Goal: Task Accomplishment & Management: Complete application form

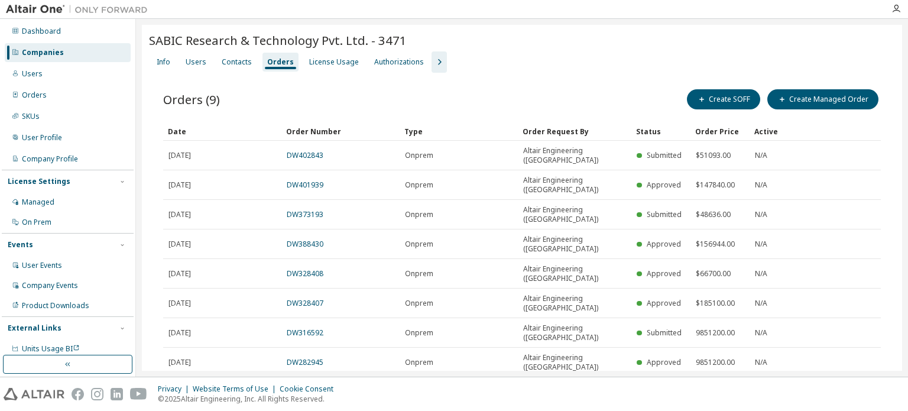
click at [89, 56] on div "Companies" at bounding box center [68, 52] width 126 height 19
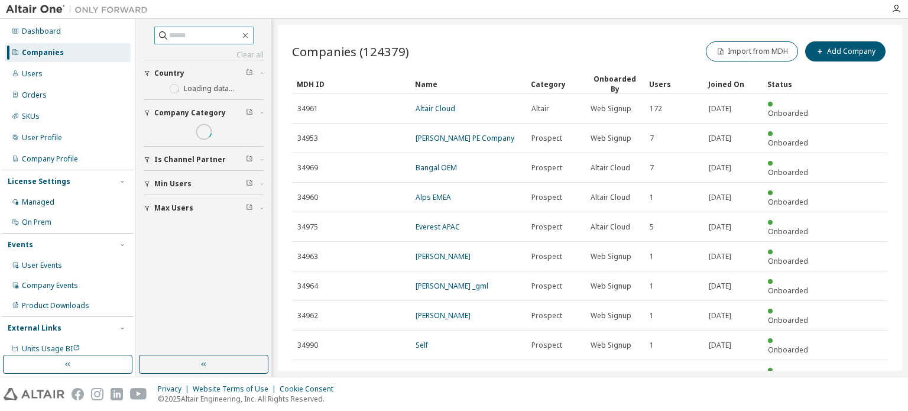
click at [176, 35] on input "text" at bounding box center [204, 36] width 71 height 12
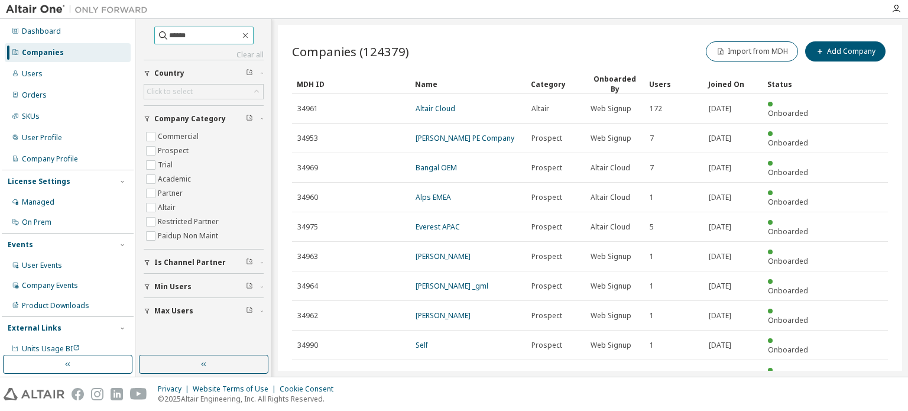
type input "******"
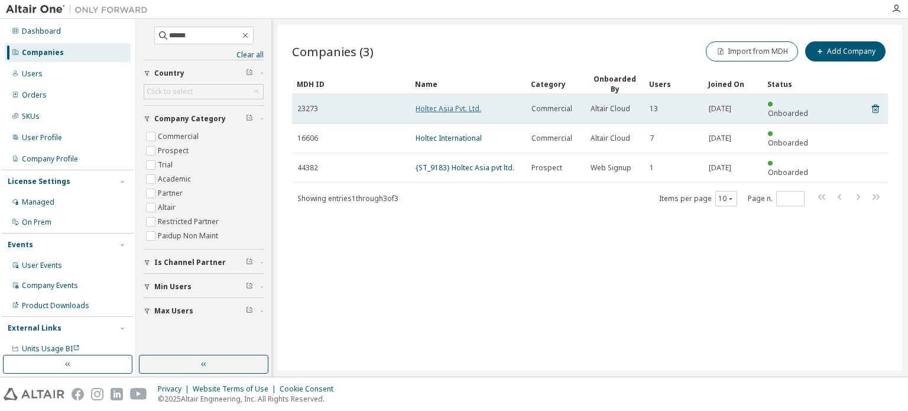
click at [474, 103] on link "Holtec Asia Pvt. Ltd." at bounding box center [449, 108] width 66 height 10
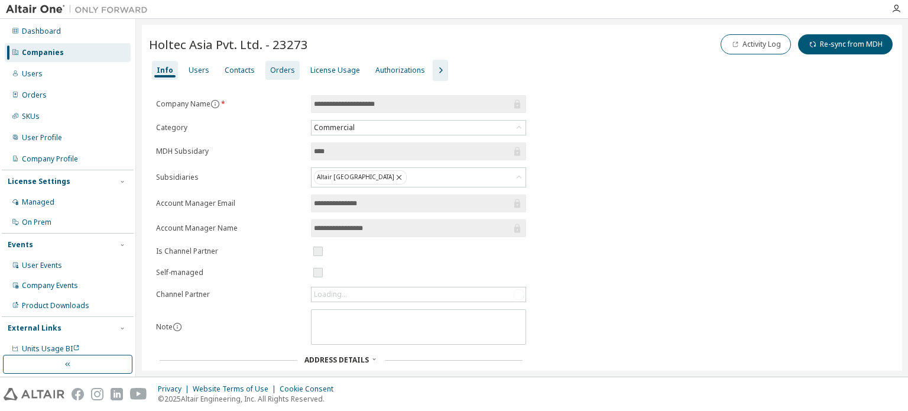
click at [289, 69] on div "Orders" at bounding box center [283, 70] width 34 height 19
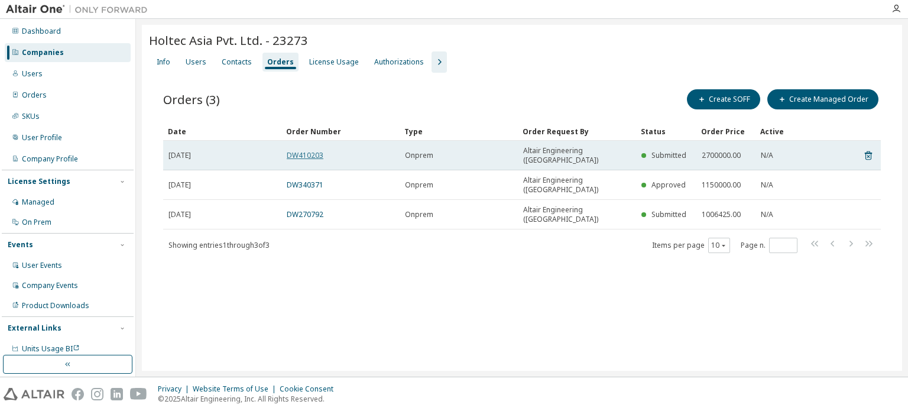
click at [317, 150] on link "DW410203" at bounding box center [305, 155] width 37 height 10
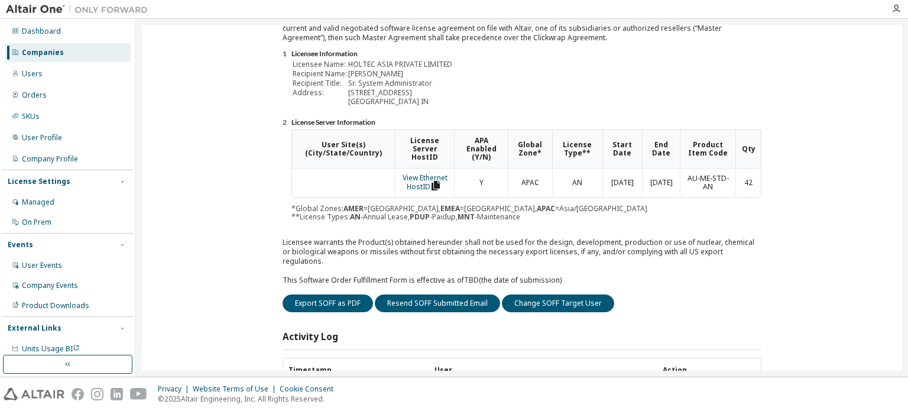
scroll to position [177, 0]
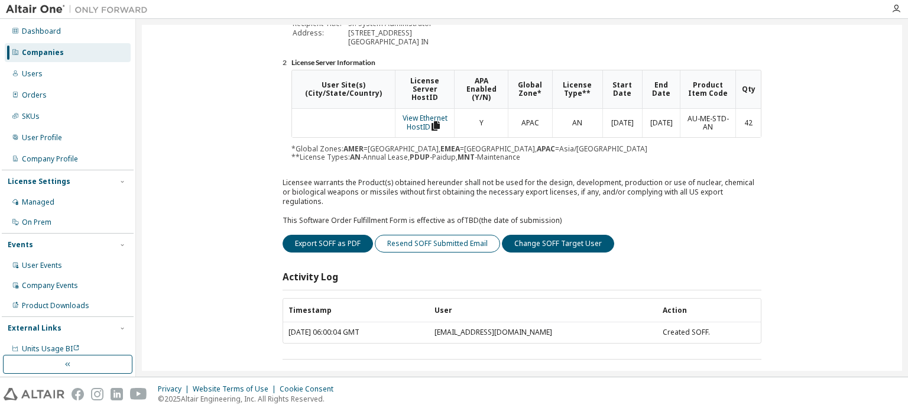
click at [434, 237] on button "Resend SOFF Submitted Email" at bounding box center [437, 244] width 125 height 18
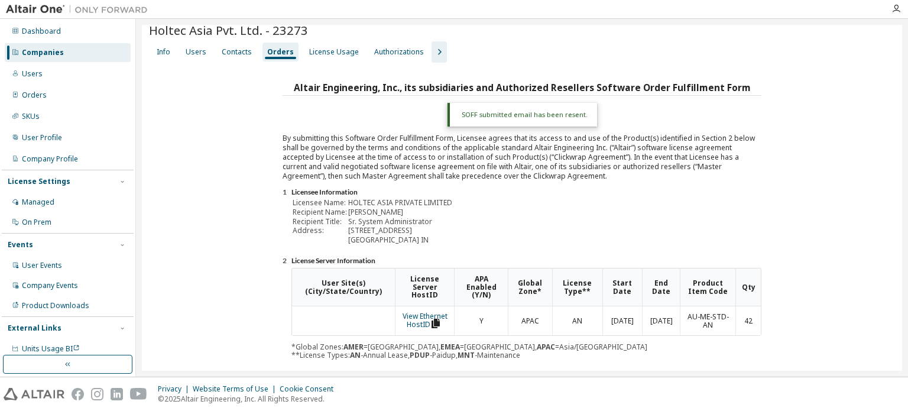
scroll to position [0, 0]
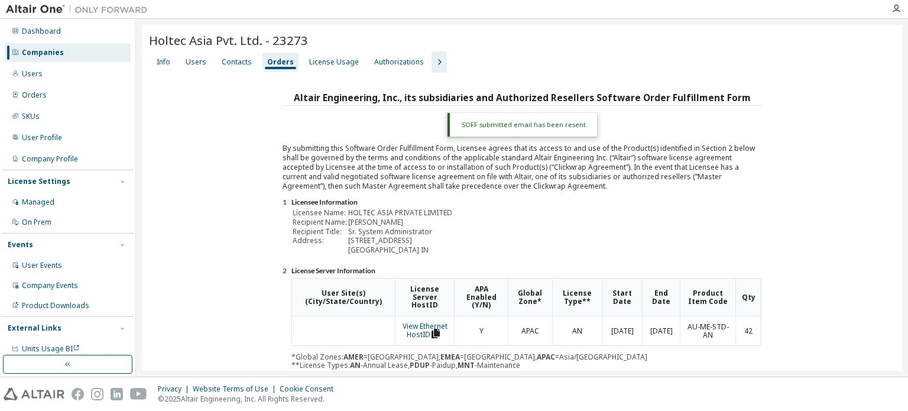
click at [51, 54] on div "Companies" at bounding box center [43, 52] width 42 height 9
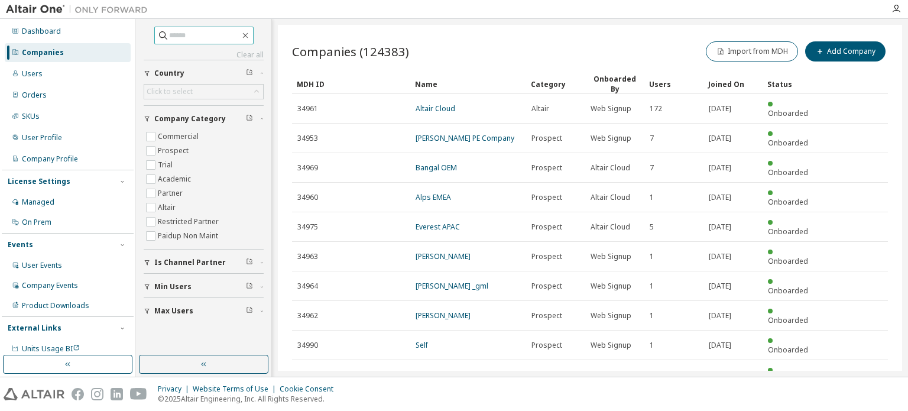
click at [175, 27] on span at bounding box center [203, 36] width 99 height 18
click at [176, 45] on div "Clear all Max Users Min Users Is Channel Partner Company Category Commercial Pr…" at bounding box center [204, 174] width 120 height 295
click at [179, 37] on input "text" at bounding box center [204, 36] width 71 height 12
type input "*********"
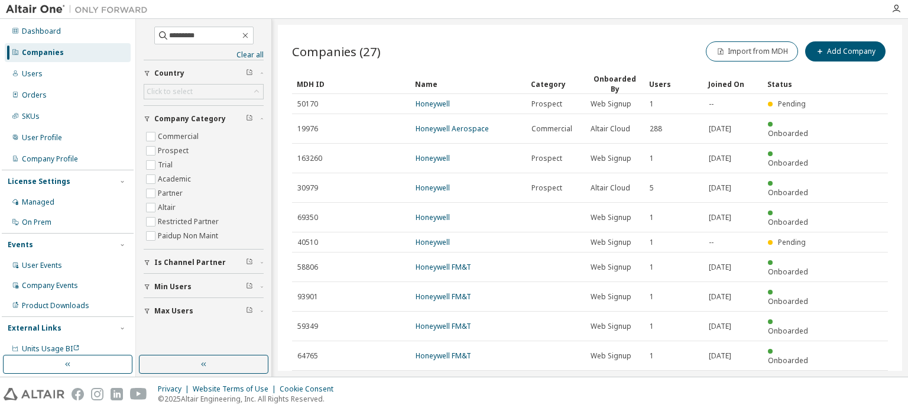
click at [856, 378] on icon "button" at bounding box center [858, 385] width 14 height 14
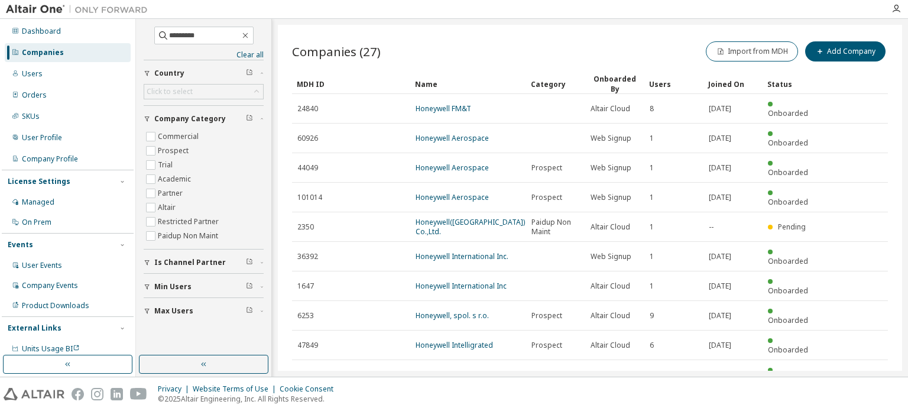
click at [860, 397] on icon "button" at bounding box center [858, 404] width 14 height 14
type input "*"
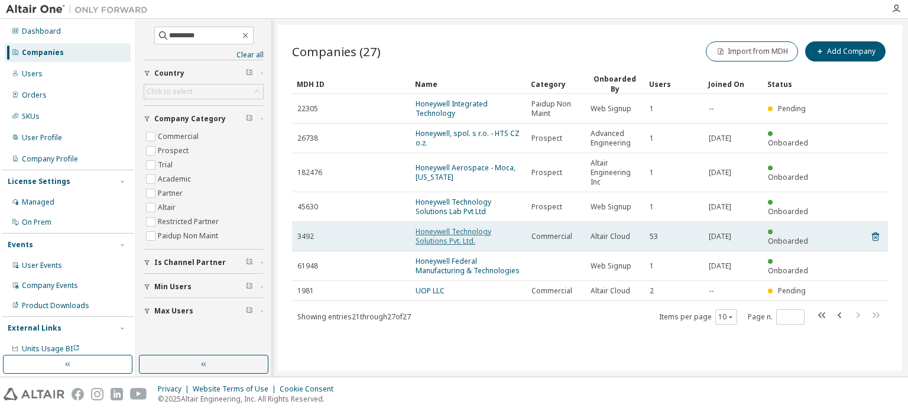
click at [462, 239] on link "Honeywell Technology Solutions Pvt. Ltd." at bounding box center [454, 236] width 76 height 20
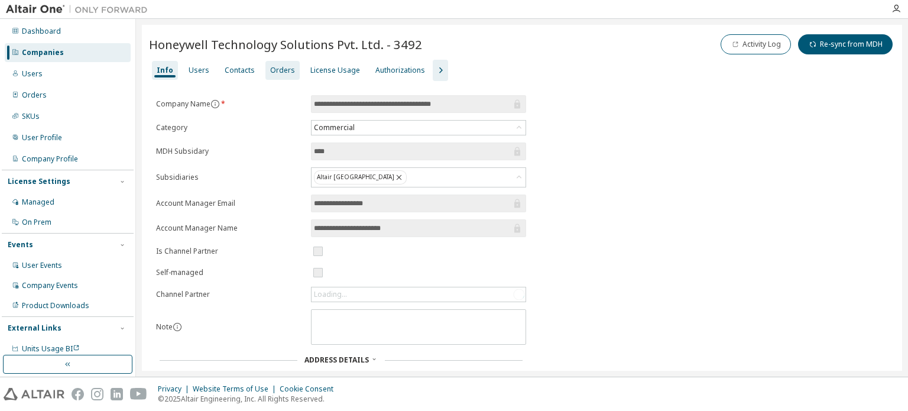
click at [275, 75] on div "Orders" at bounding box center [283, 70] width 34 height 19
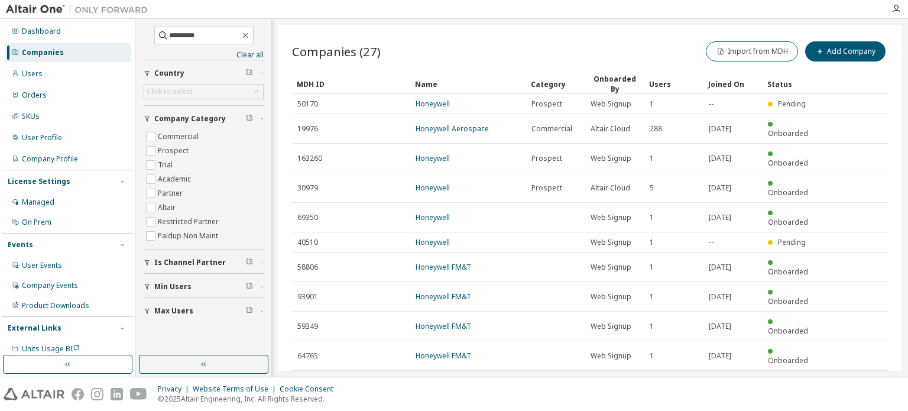
click at [856, 378] on icon "button" at bounding box center [858, 385] width 14 height 14
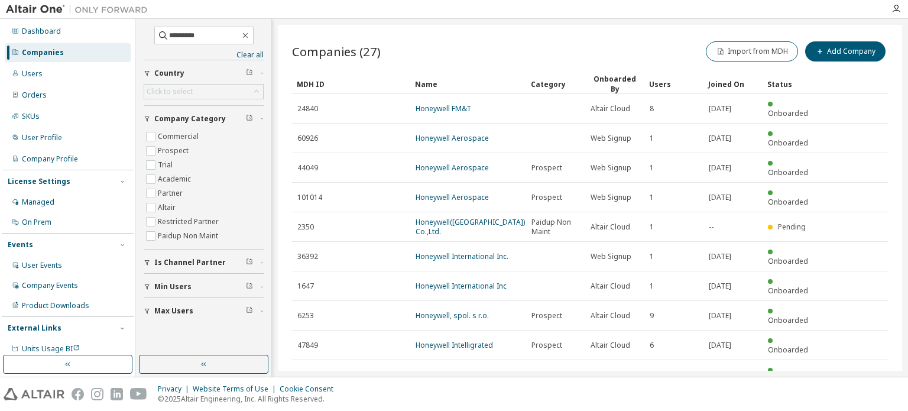
click at [856, 308] on div "MDH ID Name Category Onboarded By Users Joined On Status 24840 Honeywell FM&T A…" at bounding box center [590, 244] width 596 height 340
click at [858, 397] on icon "button" at bounding box center [858, 404] width 14 height 14
type input "*"
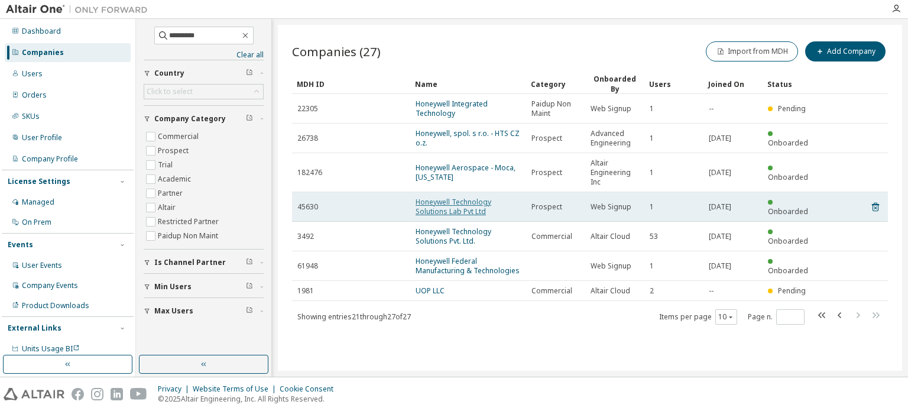
click at [472, 210] on link "Honeywell Technology Solutions Lab Pvt Ltd" at bounding box center [454, 207] width 76 height 20
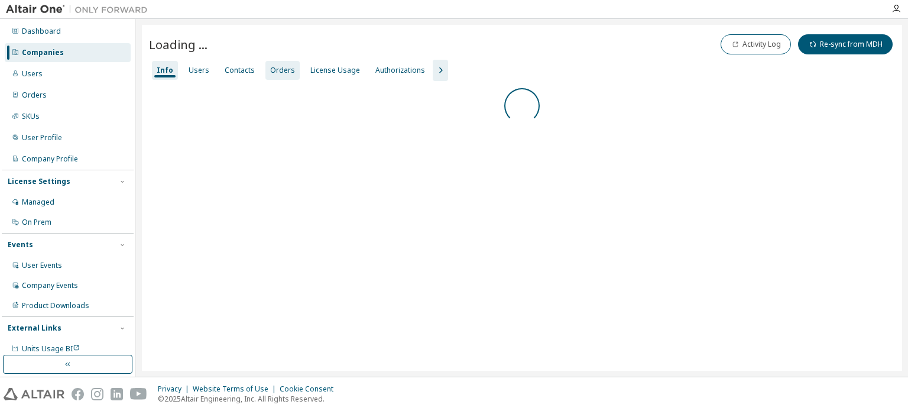
click at [270, 69] on div "Orders" at bounding box center [282, 70] width 25 height 9
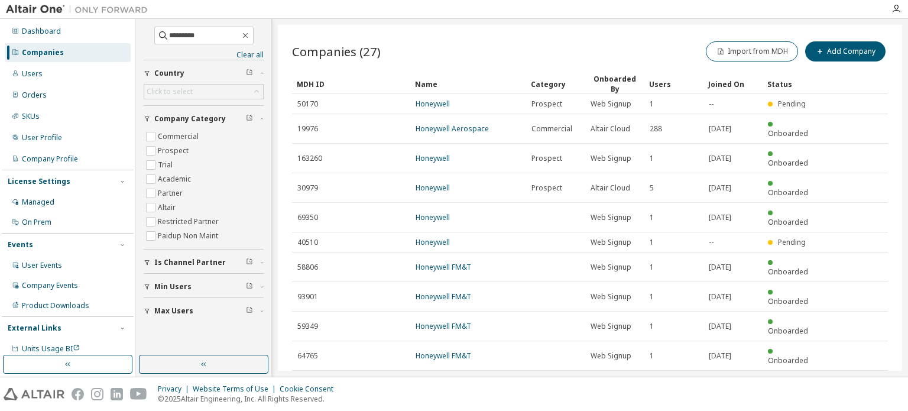
click at [861, 378] on icon "button" at bounding box center [858, 385] width 14 height 14
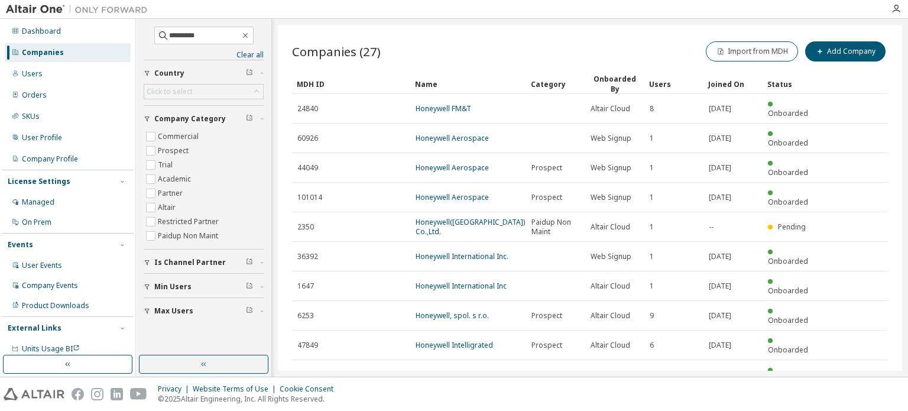
click at [857, 397] on icon "button" at bounding box center [858, 404] width 14 height 14
type input "*"
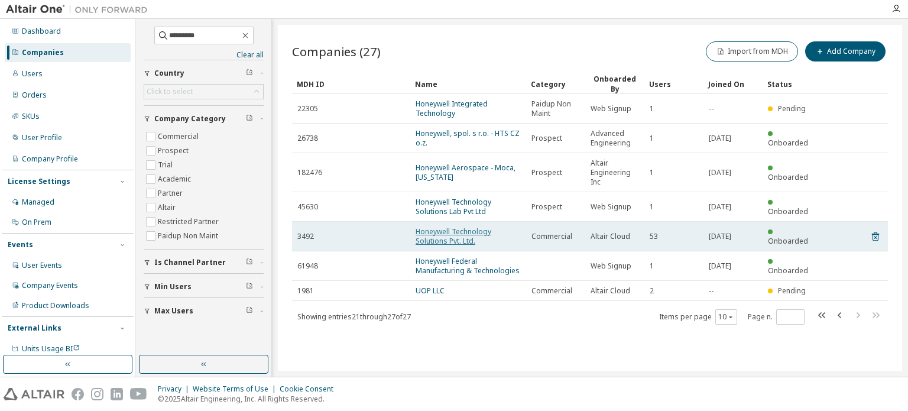
click at [470, 235] on link "Honeywell Technology Solutions Pvt. Ltd." at bounding box center [454, 236] width 76 height 20
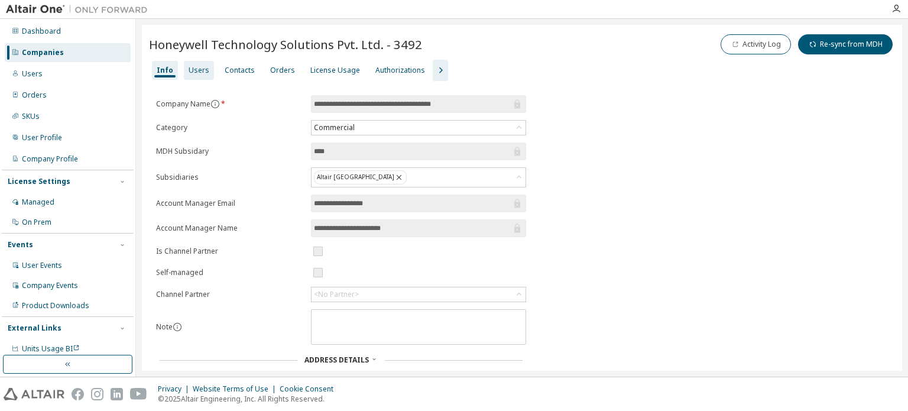
click at [198, 69] on div "Users" at bounding box center [199, 70] width 21 height 9
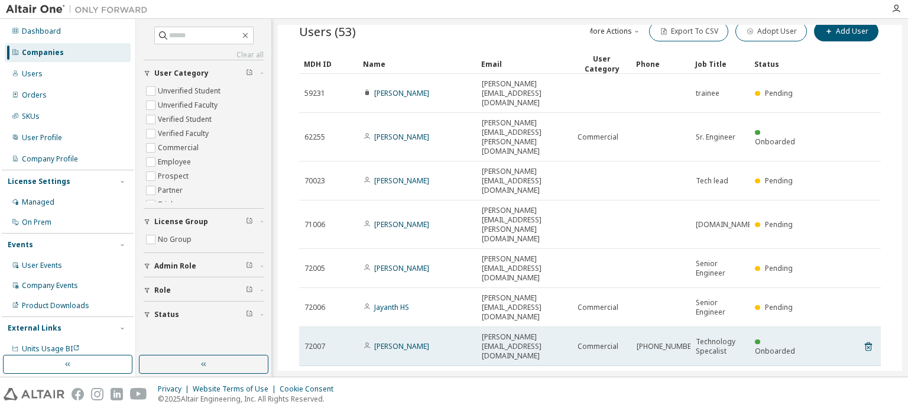
scroll to position [69, 0]
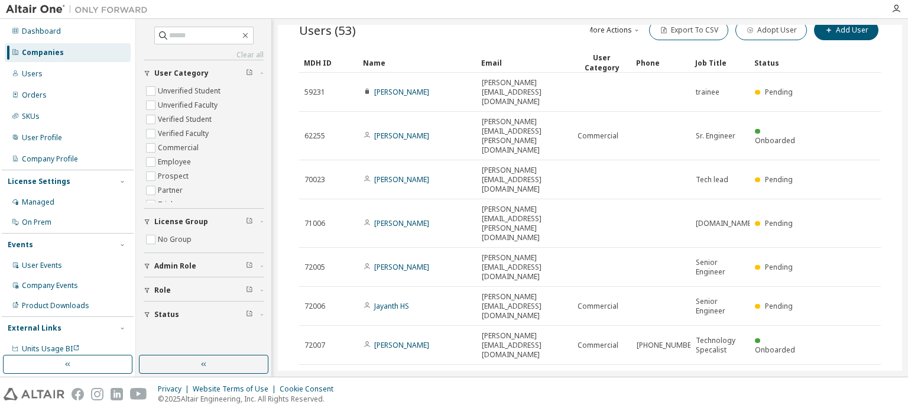
type input "*"
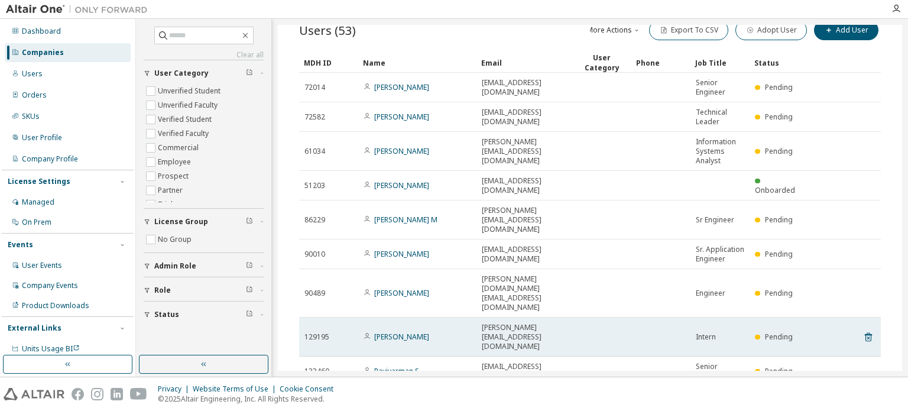
scroll to position [0, 0]
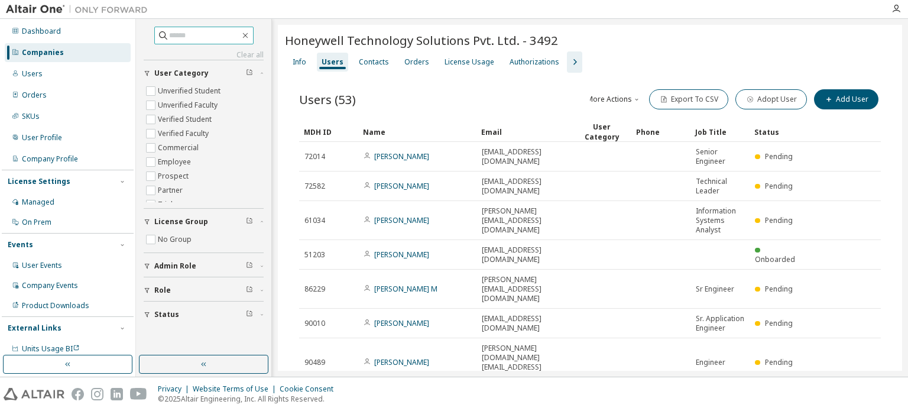
click at [196, 36] on input "text" at bounding box center [204, 36] width 71 height 12
type input "*******"
type input "*"
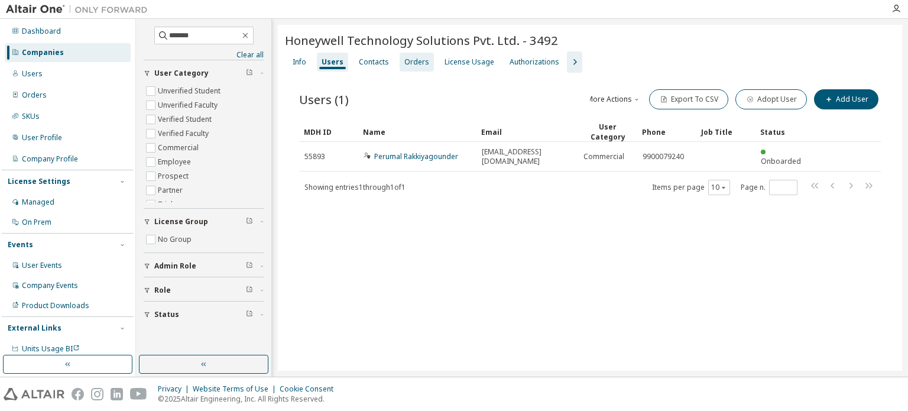
click at [413, 55] on div "Orders" at bounding box center [417, 62] width 34 height 19
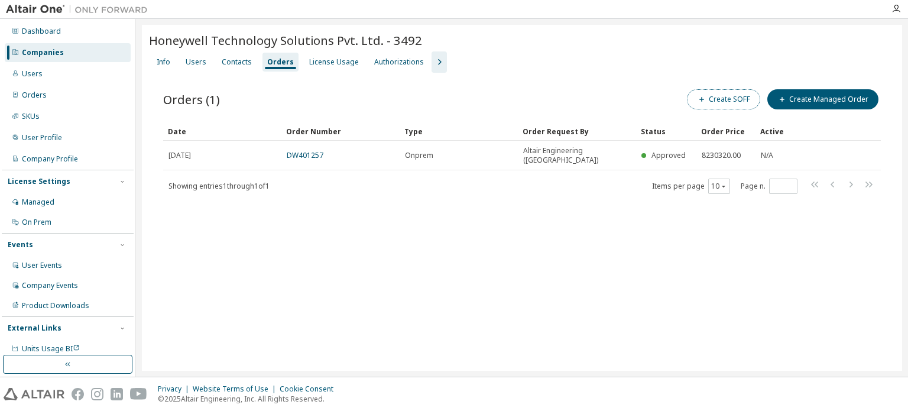
click at [753, 96] on button "Create SOFF" at bounding box center [723, 99] width 73 height 20
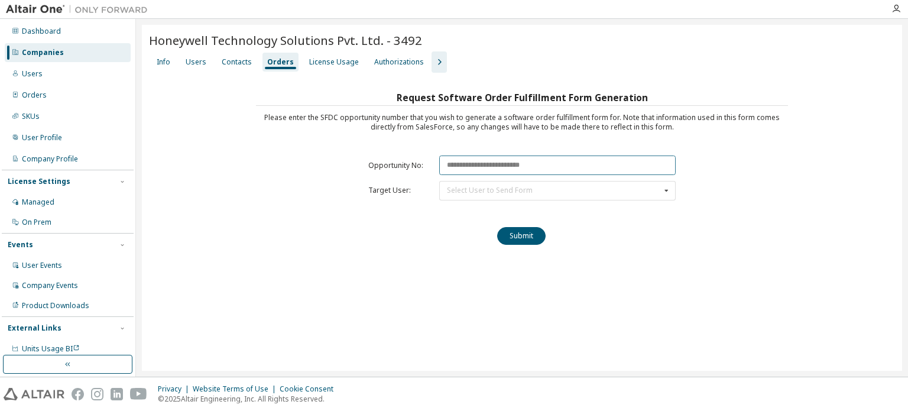
click at [539, 165] on input "text" at bounding box center [557, 166] width 237 height 20
paste input "********"
type input "********"
click at [535, 185] on div "Select User to Send Form [PERSON_NAME] ([PERSON_NAME][EMAIL_ADDRESS][DOMAIN_NAM…" at bounding box center [557, 191] width 237 height 20
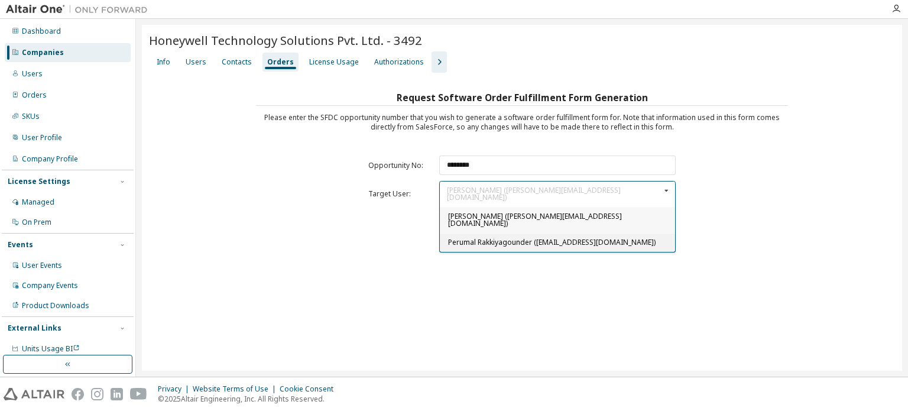
click at [462, 237] on span "Perumal Rakkiyagounder ([EMAIL_ADDRESS][DOMAIN_NAME])" at bounding box center [552, 242] width 208 height 10
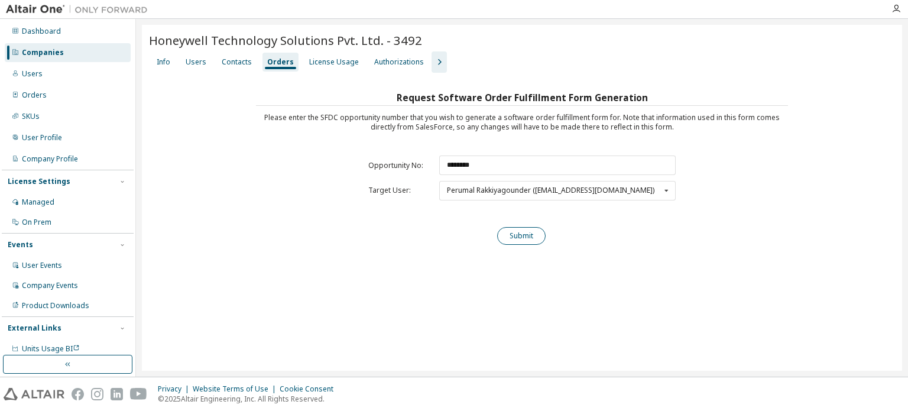
click at [516, 238] on button "Submit" at bounding box center [521, 236] width 48 height 18
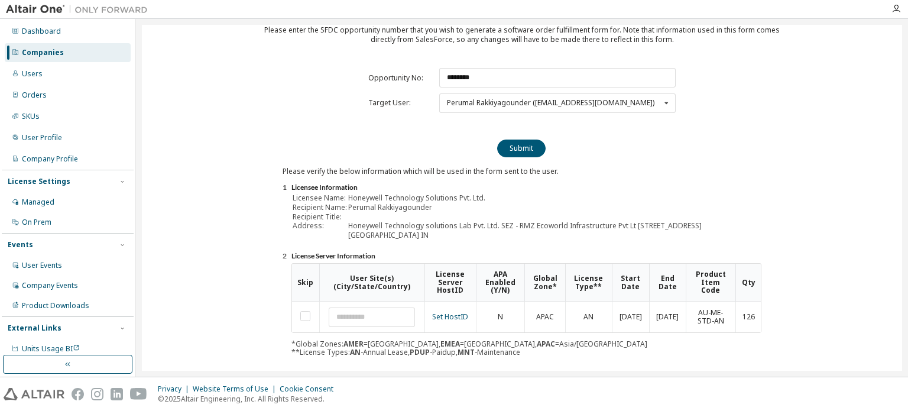
scroll to position [170, 0]
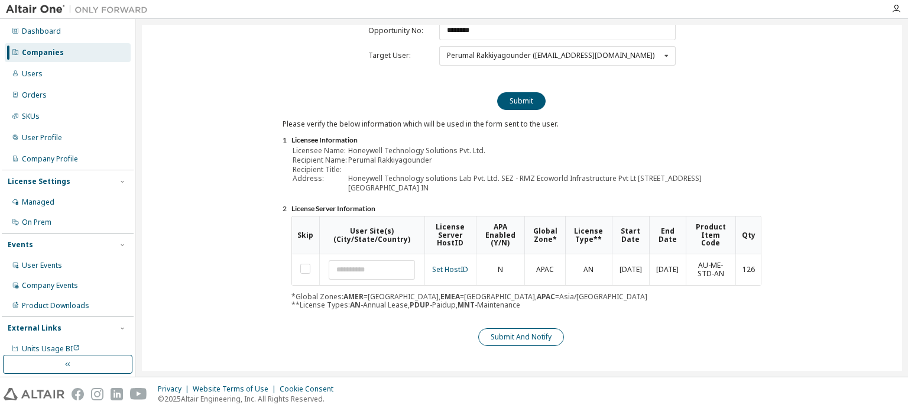
click at [520, 344] on button "Submit And Notify" at bounding box center [521, 337] width 86 height 18
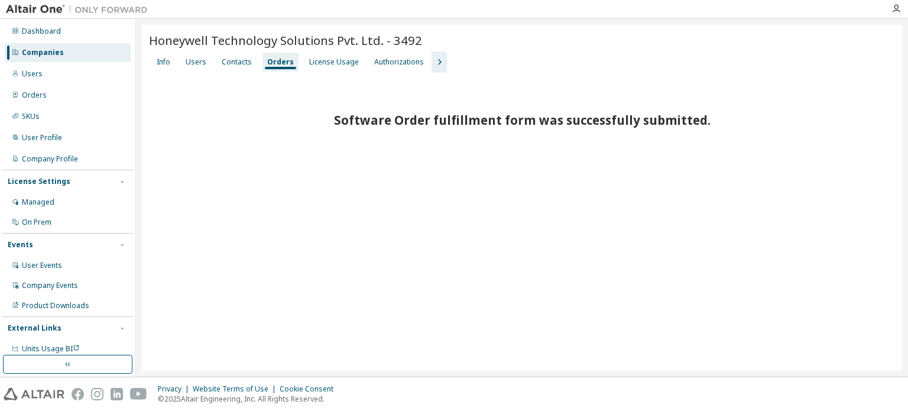
click at [52, 50] on div "Companies" at bounding box center [43, 52] width 42 height 9
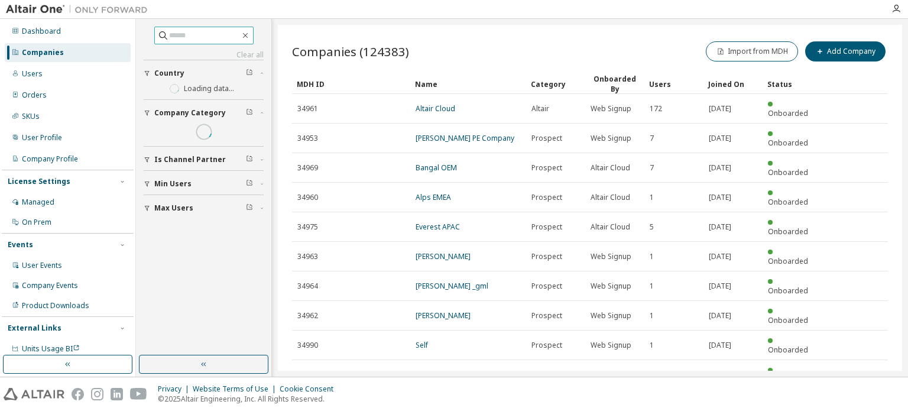
click at [193, 40] on input "text" at bounding box center [204, 36] width 71 height 12
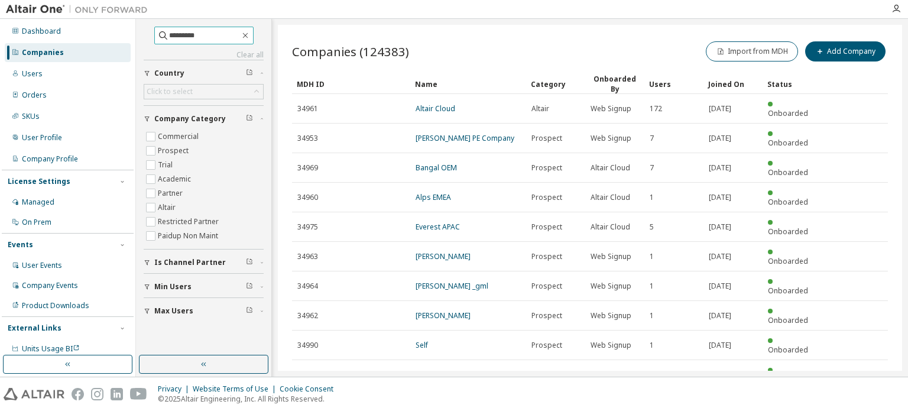
type input "*********"
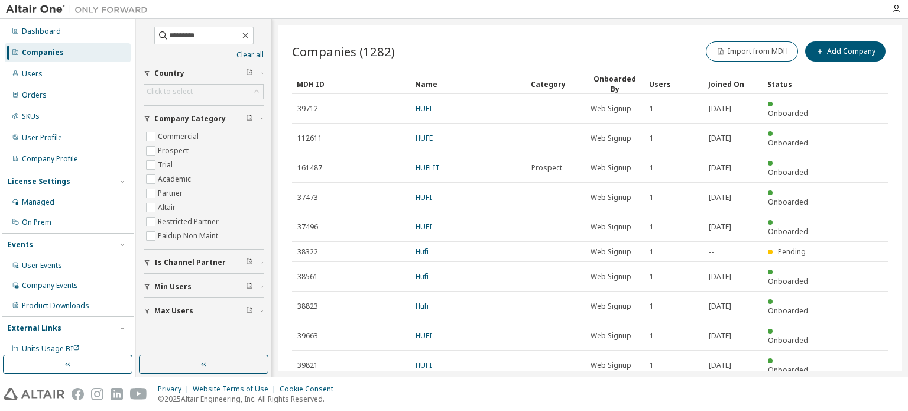
click at [859, 387] on icon "button" at bounding box center [858, 394] width 14 height 14
type input "*"
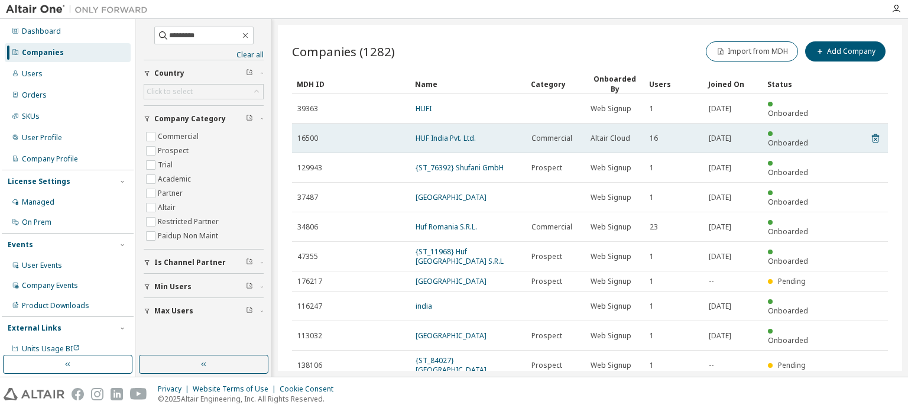
click at [467, 124] on td "HUF India Pvt. Ltd." at bounding box center [468, 139] width 116 height 30
click at [451, 133] on link "HUF India Pvt. Ltd." at bounding box center [446, 138] width 60 height 10
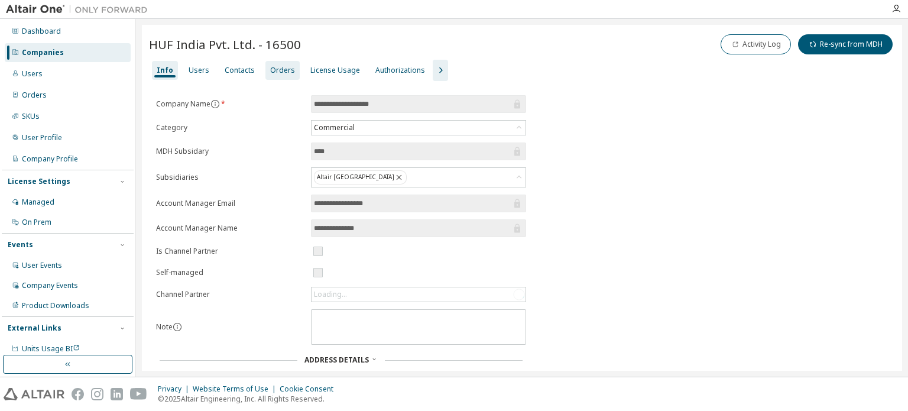
click at [273, 67] on div "Orders" at bounding box center [282, 70] width 25 height 9
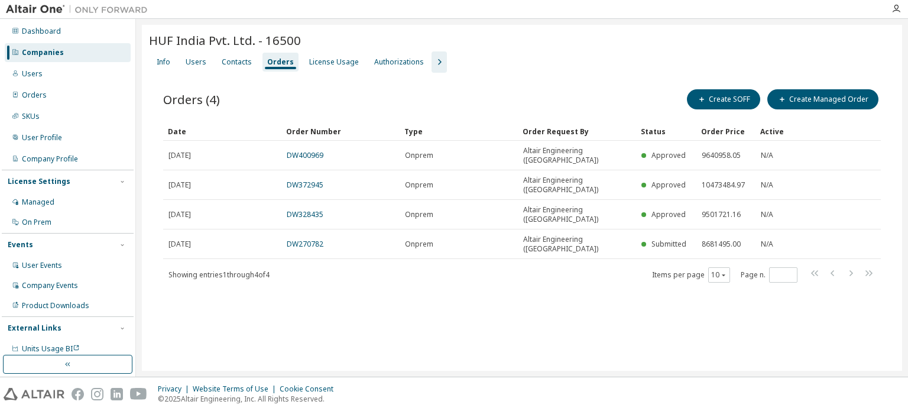
click at [46, 52] on div "Companies" at bounding box center [43, 52] width 42 height 9
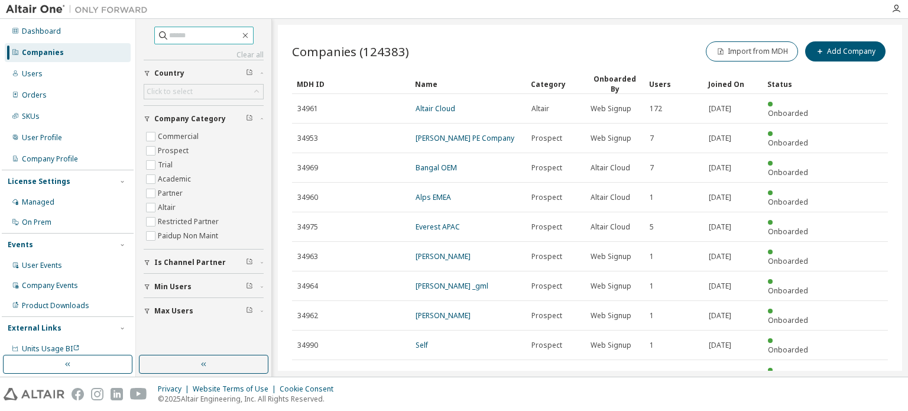
click at [195, 35] on input "text" at bounding box center [204, 36] width 71 height 12
type input "**********"
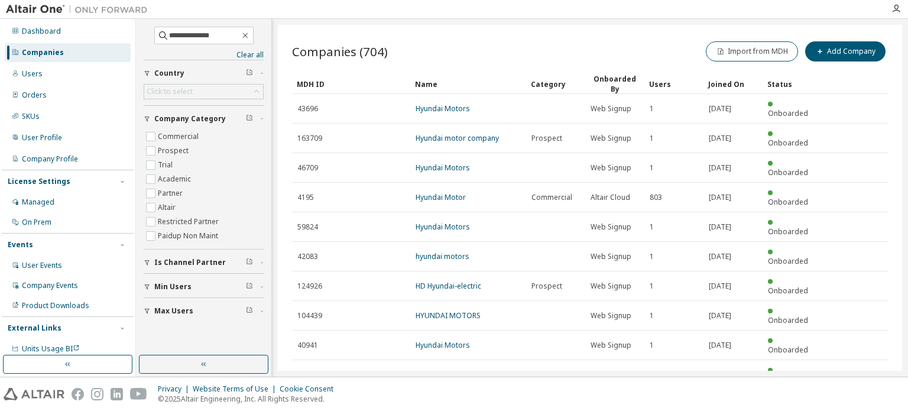
click at [859, 401] on icon "button" at bounding box center [859, 404] width 4 height 6
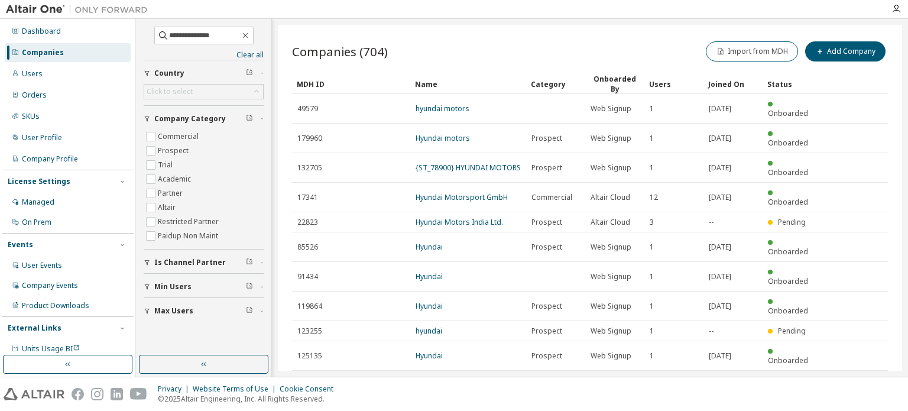
click at [856, 378] on icon "button" at bounding box center [858, 385] width 14 height 14
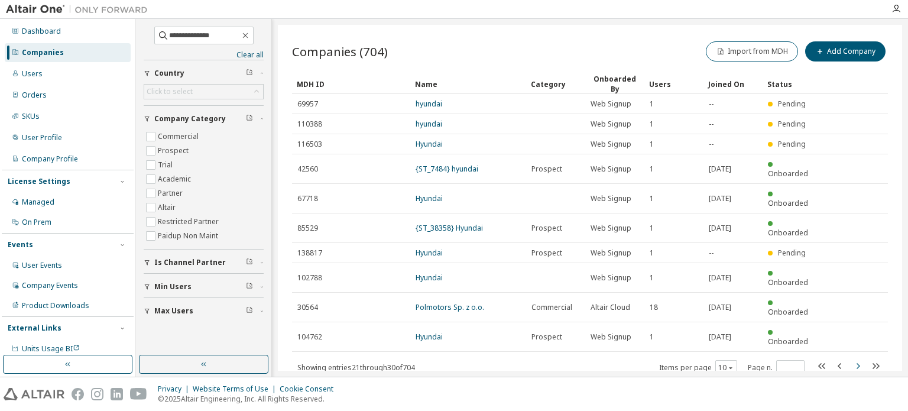
click at [861, 359] on icon "button" at bounding box center [858, 366] width 14 height 14
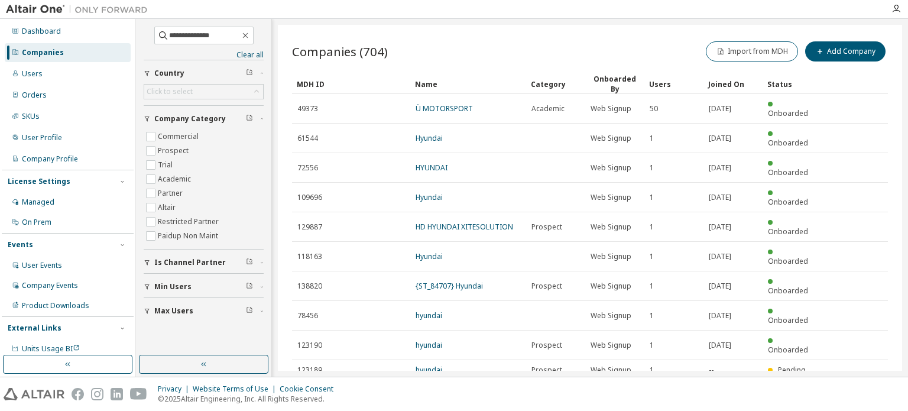
click at [856, 387] on icon "button" at bounding box center [858, 394] width 14 height 14
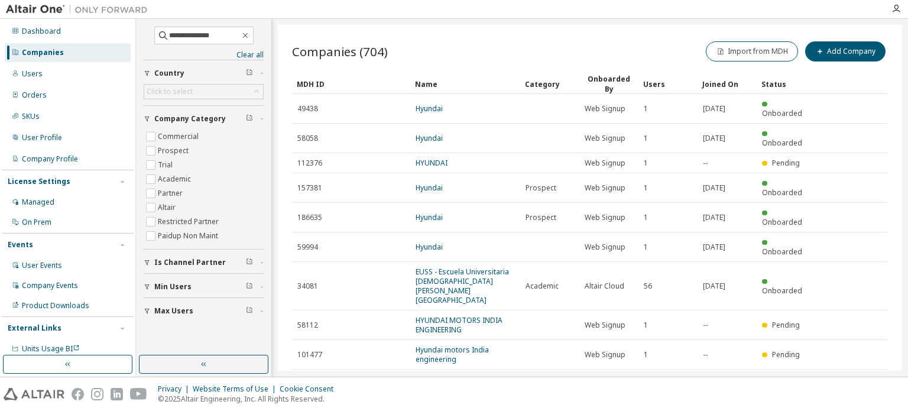
click at [853, 406] on icon "button" at bounding box center [858, 413] width 14 height 14
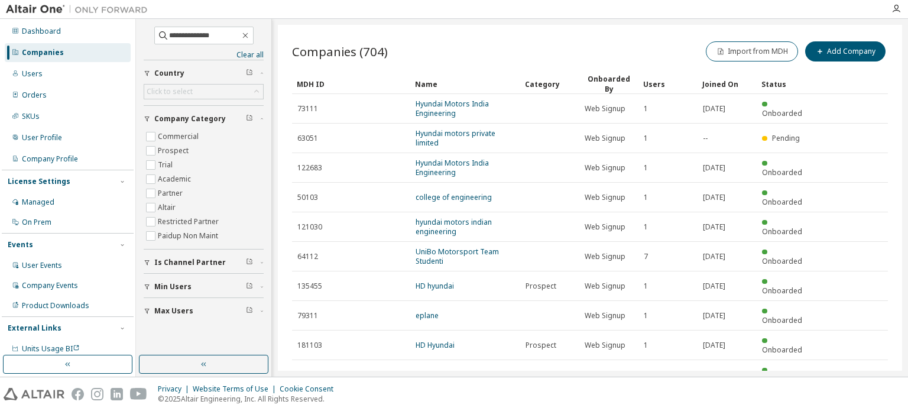
click at [852, 397] on icon "button" at bounding box center [858, 404] width 14 height 14
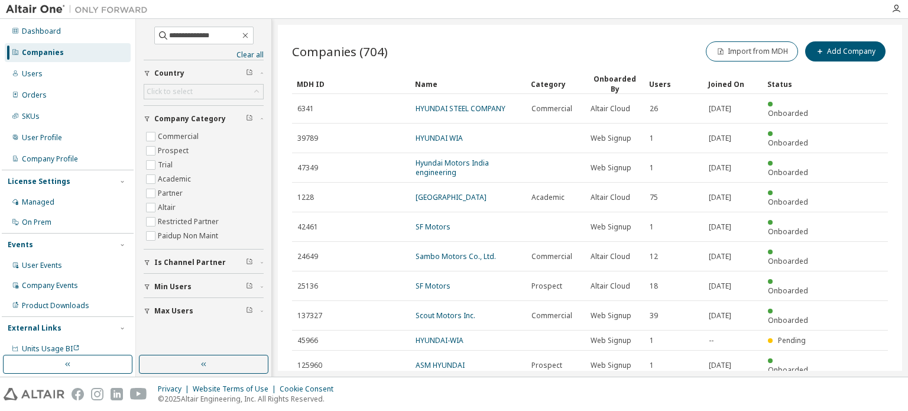
click at [861, 387] on icon "button" at bounding box center [858, 394] width 14 height 14
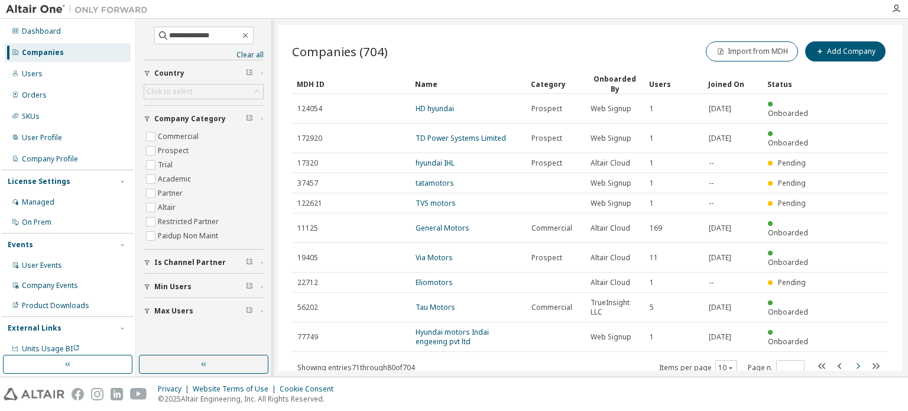
click at [856, 359] on icon "button" at bounding box center [858, 366] width 14 height 14
type input "*"
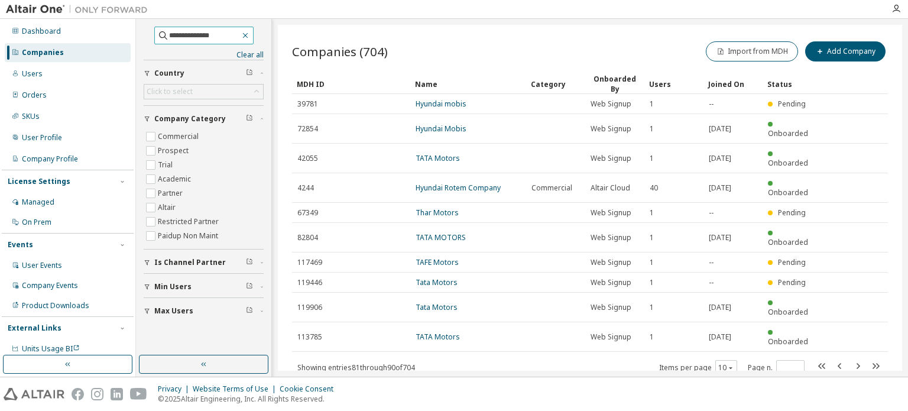
click at [250, 33] on icon "button" at bounding box center [245, 35] width 9 height 9
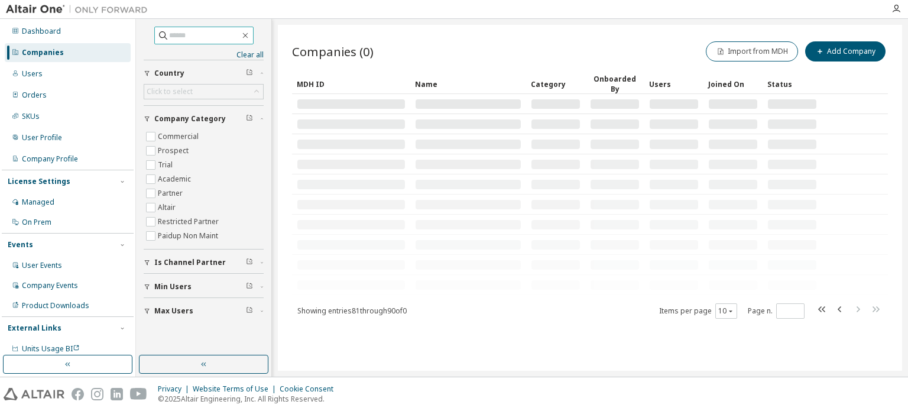
click at [187, 37] on input "text" at bounding box center [204, 36] width 71 height 12
type input "****"
type input "*"
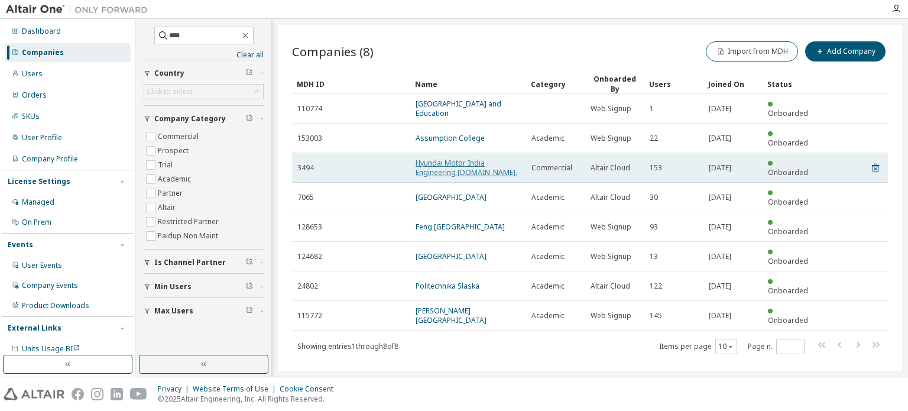
click at [481, 158] on link "Hyundai Motor India Engineering [DOMAIN_NAME]." at bounding box center [467, 168] width 102 height 20
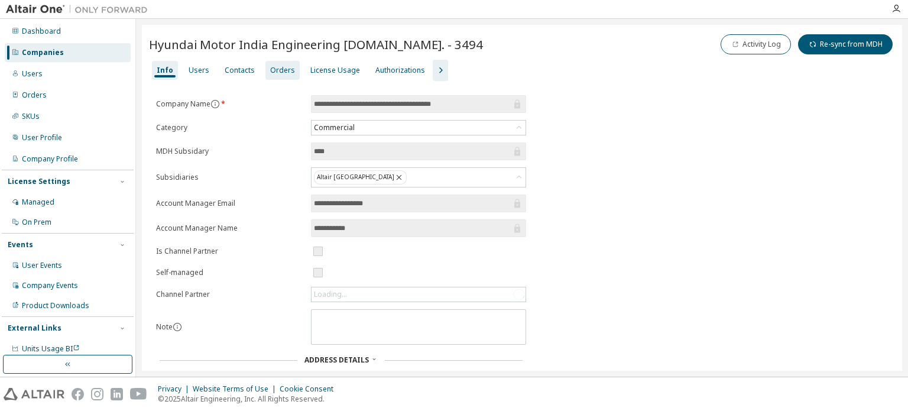
click at [279, 73] on div "Orders" at bounding box center [282, 70] width 25 height 9
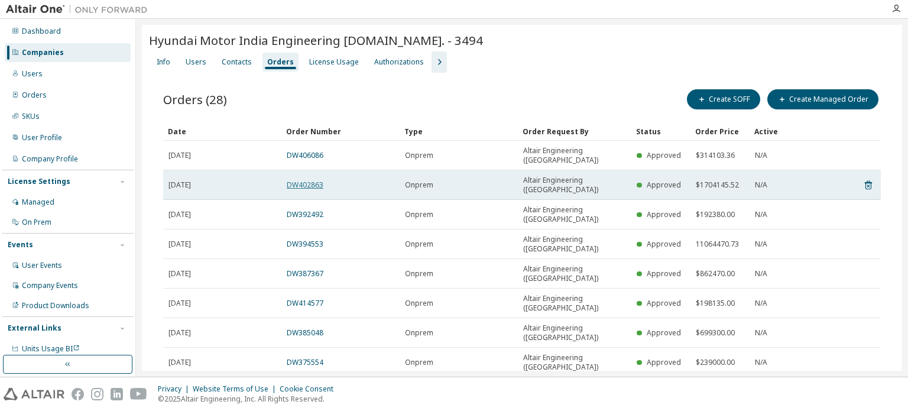
click at [306, 180] on link "DW402863" at bounding box center [305, 185] width 37 height 10
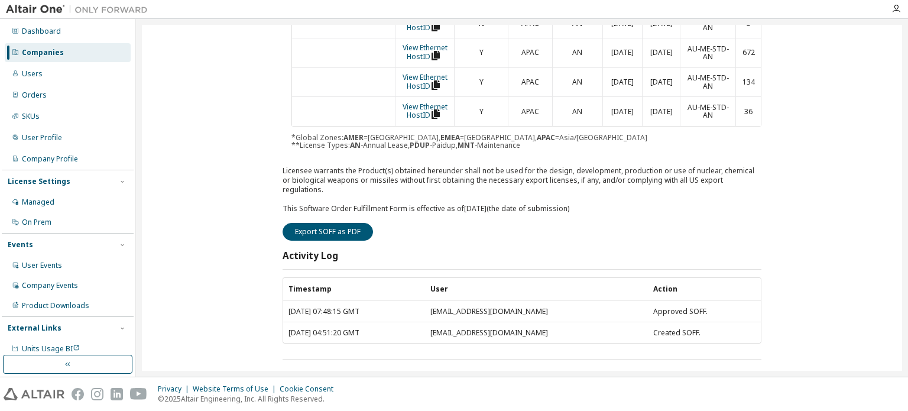
scroll to position [9, 0]
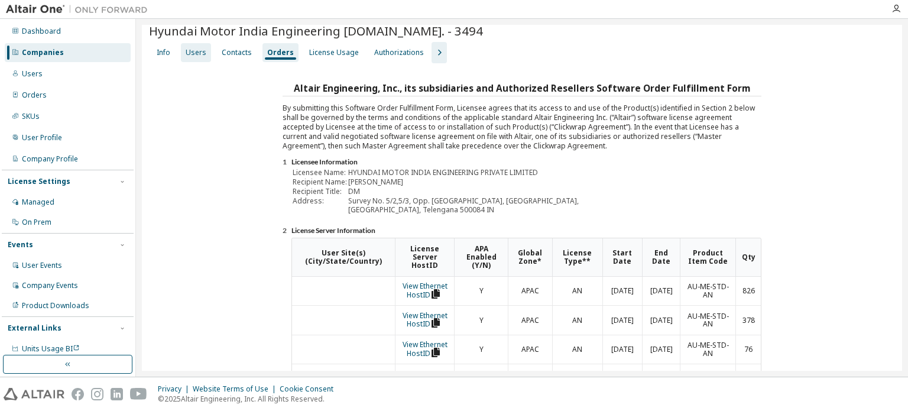
click at [200, 47] on div "Users" at bounding box center [196, 52] width 30 height 19
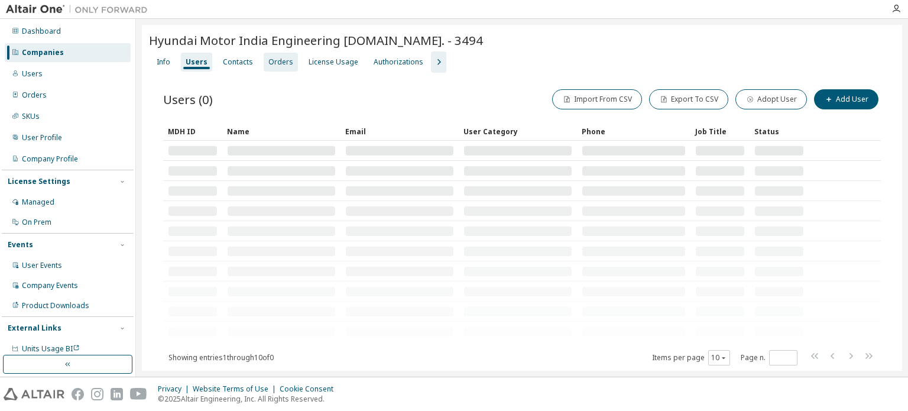
click at [282, 61] on div "Orders" at bounding box center [280, 61] width 25 height 9
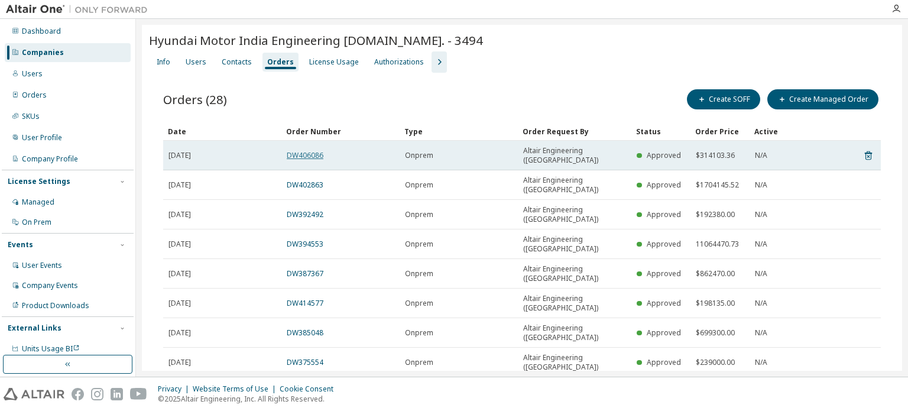
click at [310, 150] on link "DW406086" at bounding box center [305, 155] width 37 height 10
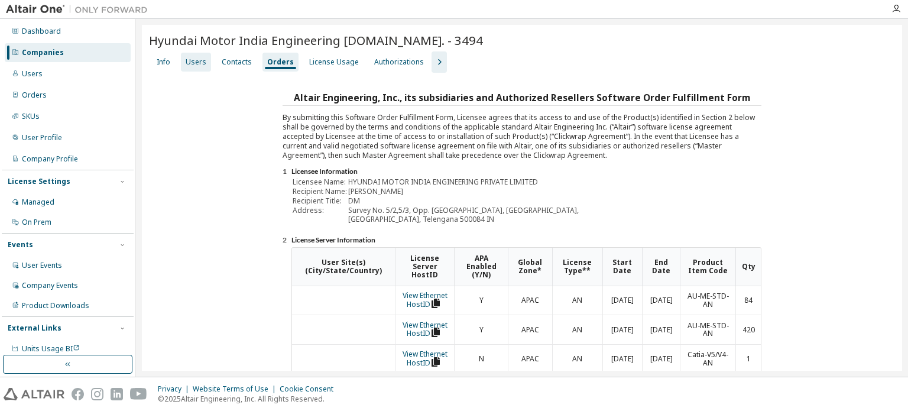
click at [191, 61] on div "Users" at bounding box center [196, 61] width 21 height 9
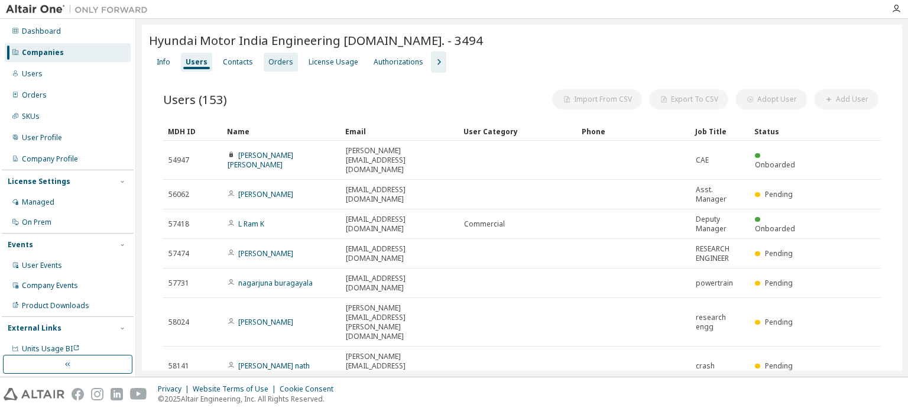
click at [277, 61] on div "Orders" at bounding box center [280, 61] width 25 height 9
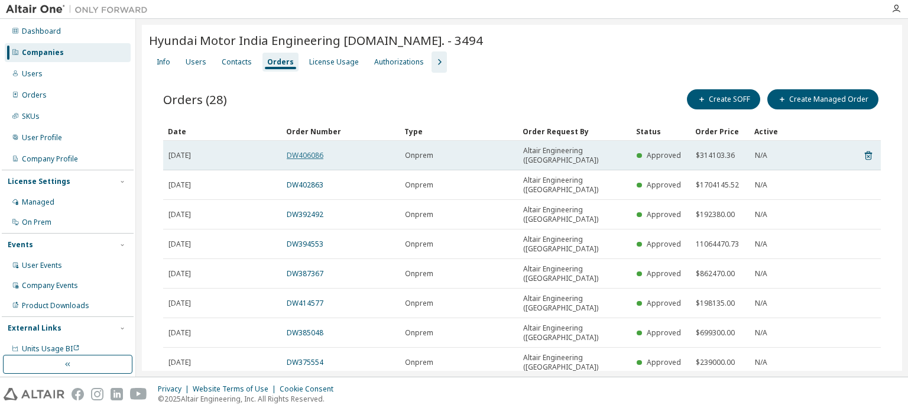
click at [301, 150] on link "DW406086" at bounding box center [305, 155] width 37 height 10
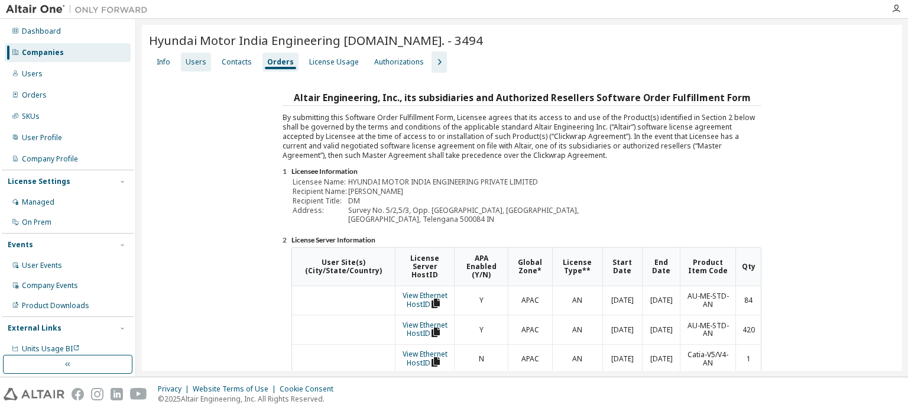
click at [202, 61] on div "Users" at bounding box center [196, 61] width 21 height 9
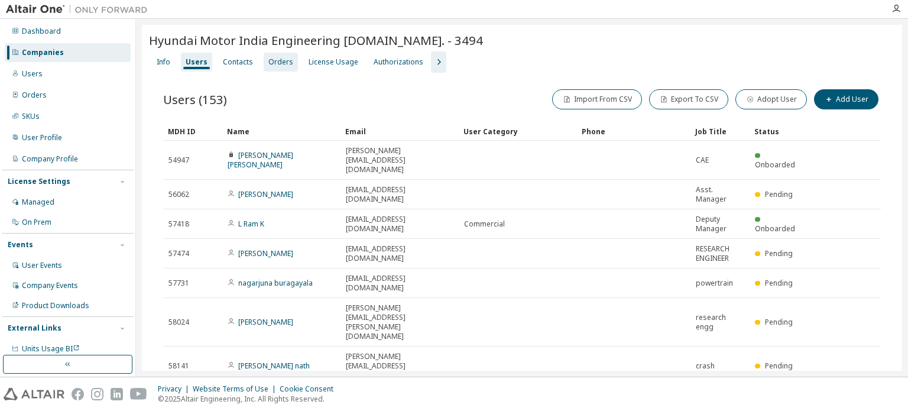
click at [273, 60] on div "Orders" at bounding box center [280, 61] width 25 height 9
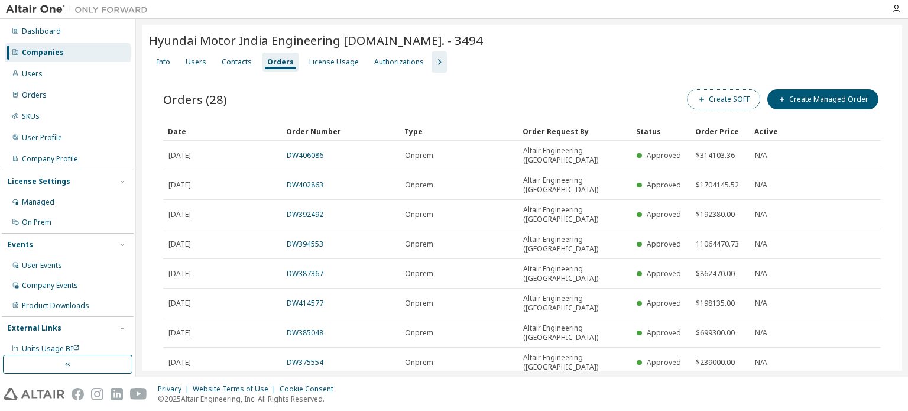
click at [745, 97] on button "Create SOFF" at bounding box center [723, 99] width 73 height 20
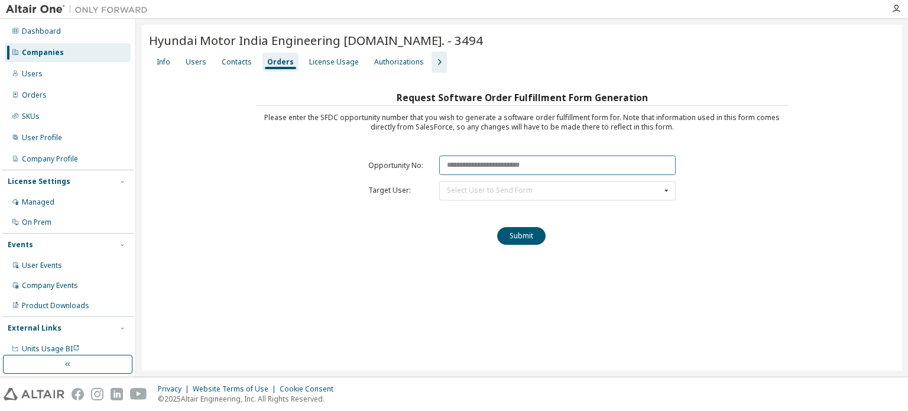
click at [453, 167] on input "text" at bounding box center [557, 166] width 237 height 20
paste input "********"
type input "********"
click at [454, 188] on div "Select User to Send Form" at bounding box center [490, 190] width 86 height 7
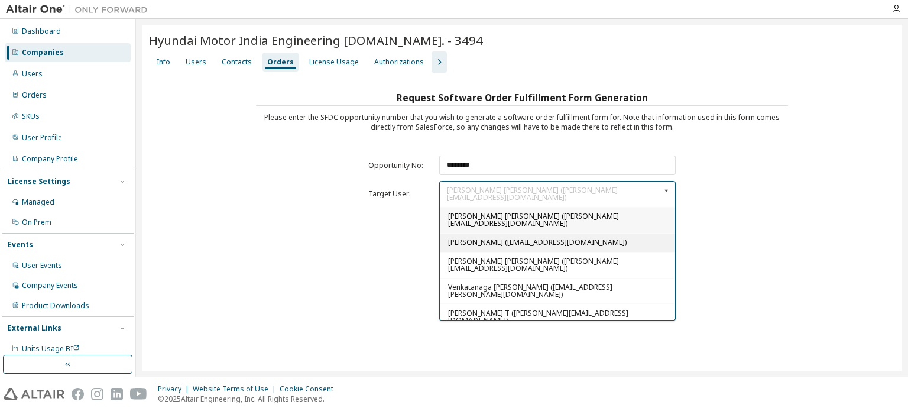
click at [482, 237] on span "[PERSON_NAME] ([EMAIL_ADDRESS][DOMAIN_NAME])" at bounding box center [537, 242] width 179 height 10
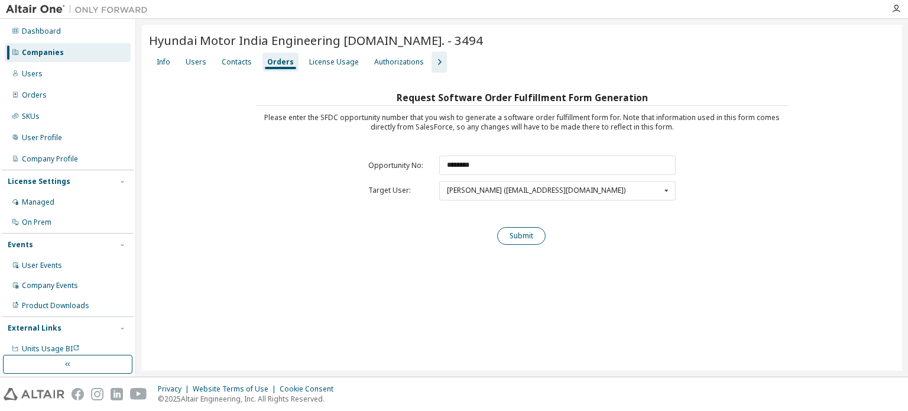
click at [527, 241] on button "Submit" at bounding box center [521, 236] width 48 height 18
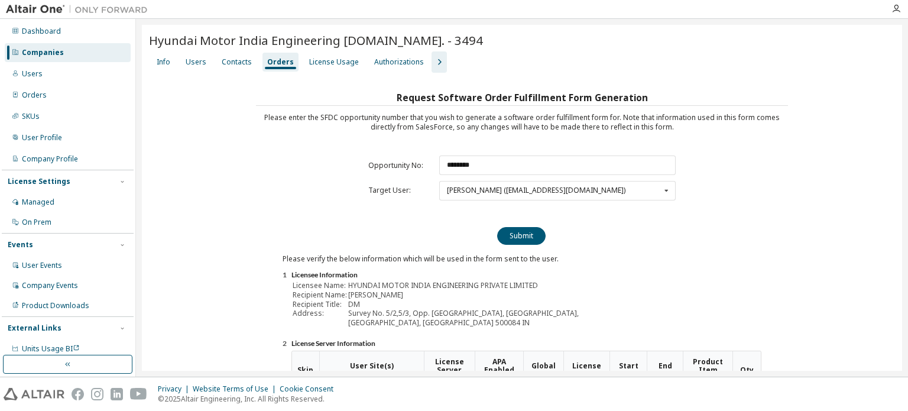
scroll to position [161, 0]
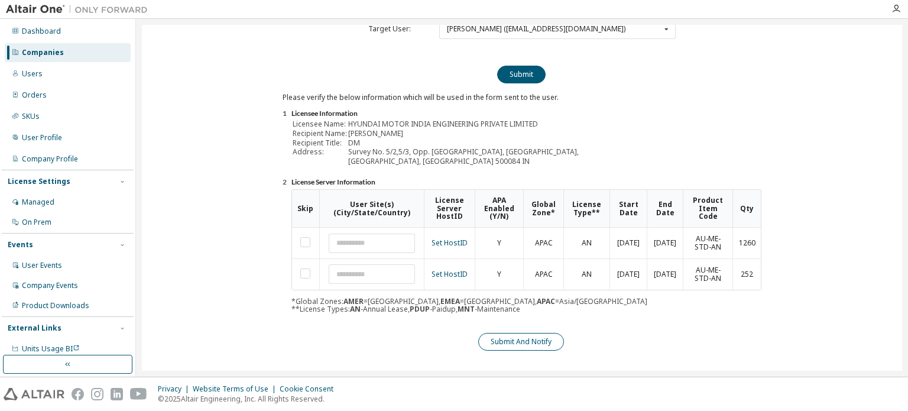
click at [534, 333] on button "Submit And Notify" at bounding box center [521, 342] width 86 height 18
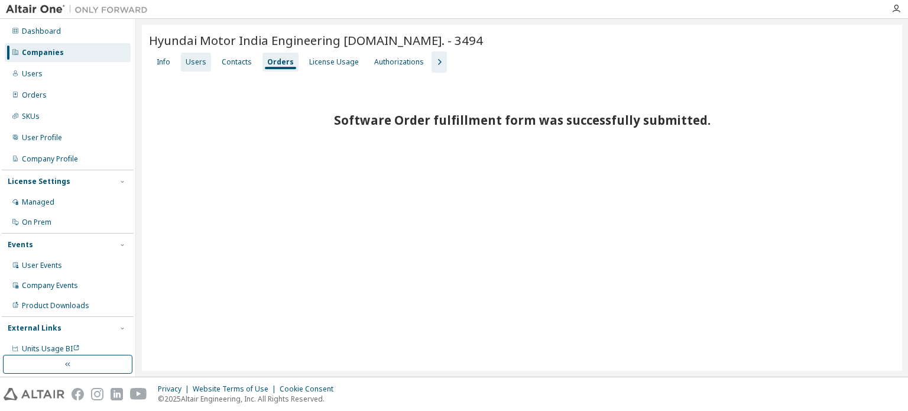
click at [189, 63] on div "Users" at bounding box center [196, 61] width 21 height 9
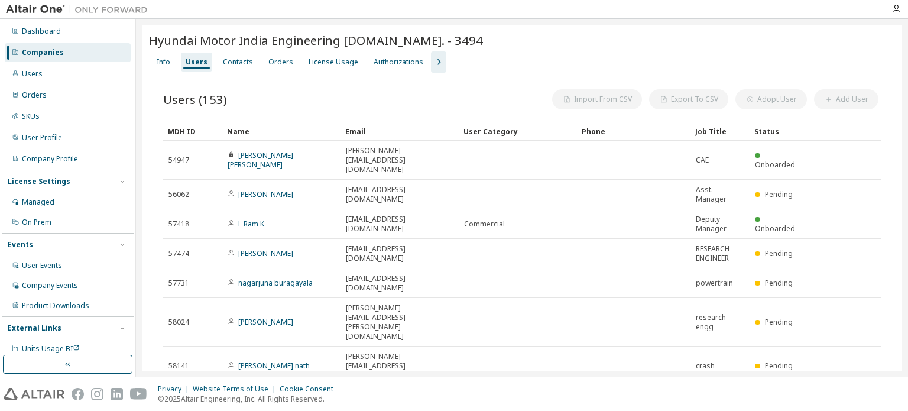
click at [70, 46] on div "Companies" at bounding box center [68, 52] width 126 height 19
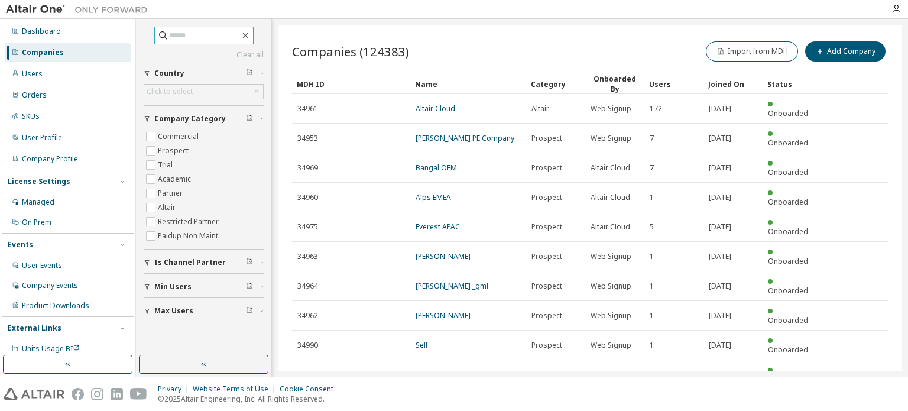
click at [191, 35] on input "text" at bounding box center [204, 36] width 71 height 12
type input "**********"
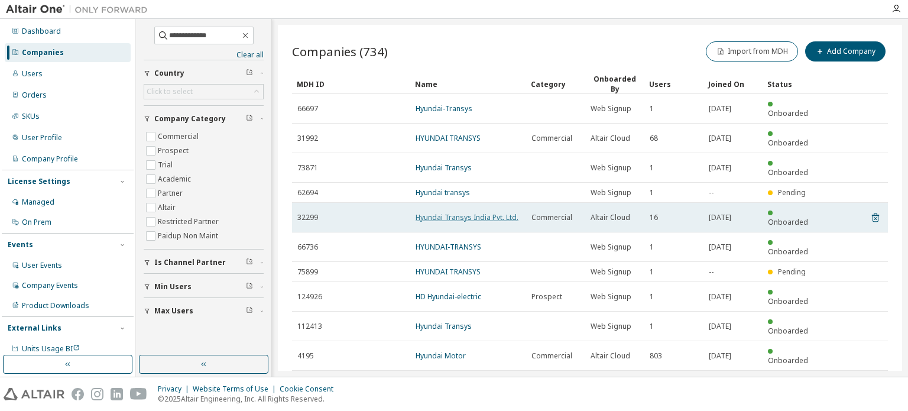
click at [501, 212] on link "Hyundai Transys India Pvt. Ltd." at bounding box center [467, 217] width 103 height 10
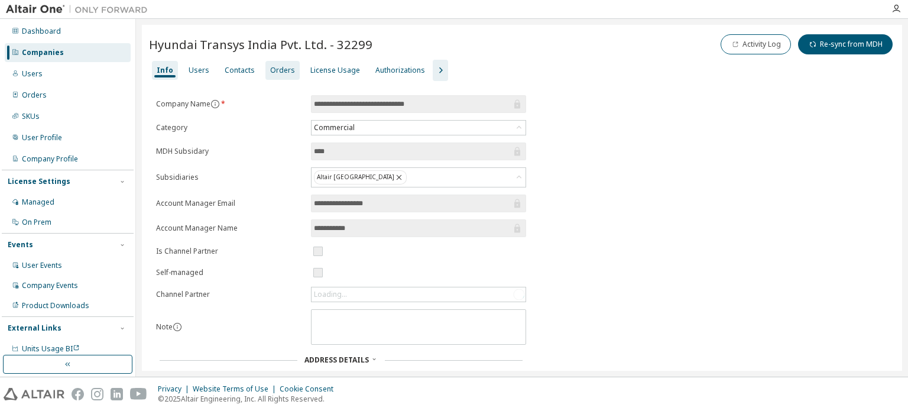
click at [279, 69] on div "Orders" at bounding box center [282, 70] width 25 height 9
